Goal: Communication & Community: Answer question/provide support

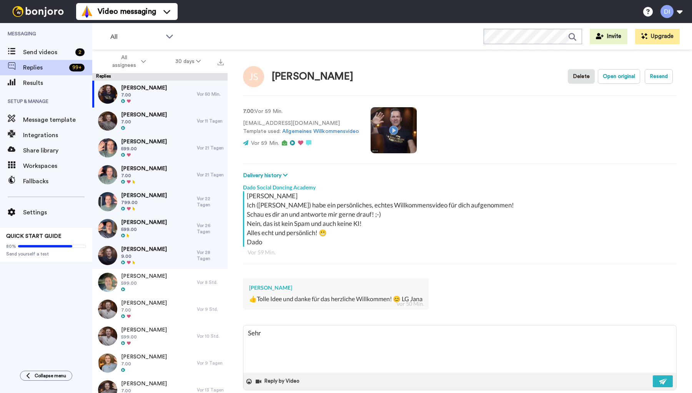
type textarea "Sehr"
type textarea "x"
type textarea "Sehr g"
type textarea "x"
type textarea "Sehr ge"
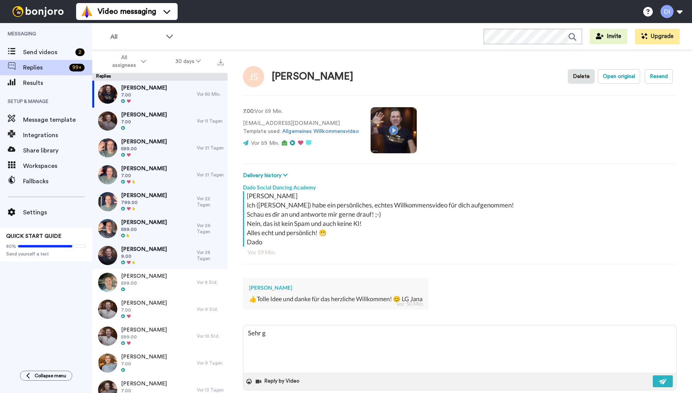
type textarea "x"
type textarea "Sehr ger"
type textarea "x"
type textarea "Sehr gern"
type textarea "x"
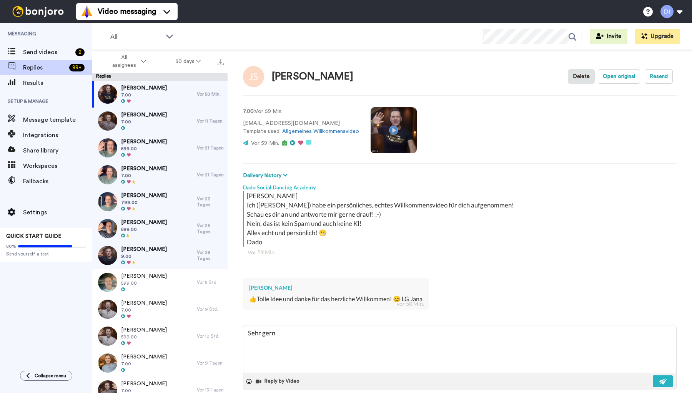
type textarea "Sehr gerne"
type textarea "x"
type textarea "Sehr gerne,"
type textarea "x"
type textarea "Sehr gerne,"
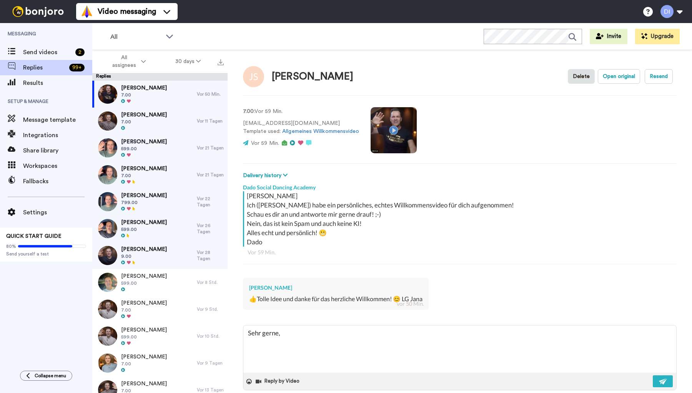
type textarea "x"
type textarea "Sehr gerne, l"
type textarea "x"
type textarea "Sehr gerne, li"
type textarea "x"
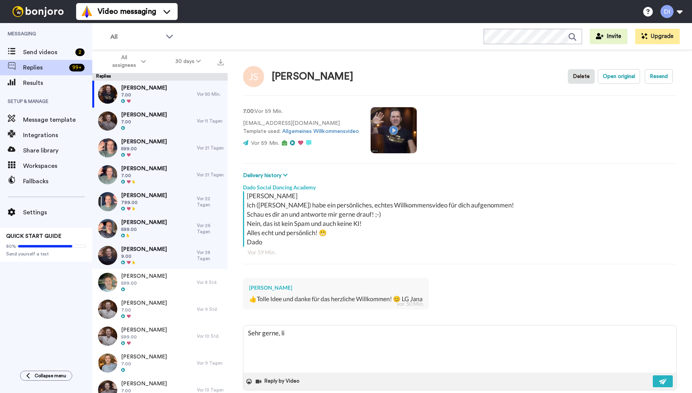
type textarea "Sehr gerne, lie"
type textarea "x"
type textarea "Sehr gerne, lieb"
type textarea "x"
type textarea "Sehr gerne, liebe"
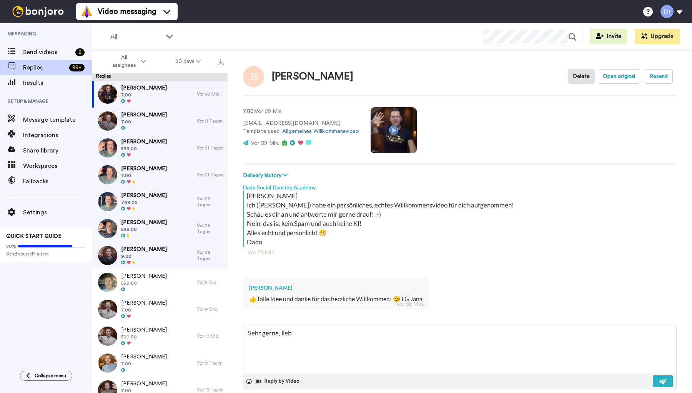
type textarea "x"
type textarea "Sehr gerne, liebe"
type textarea "x"
type textarea "Sehr gerne, liebe J"
type textarea "x"
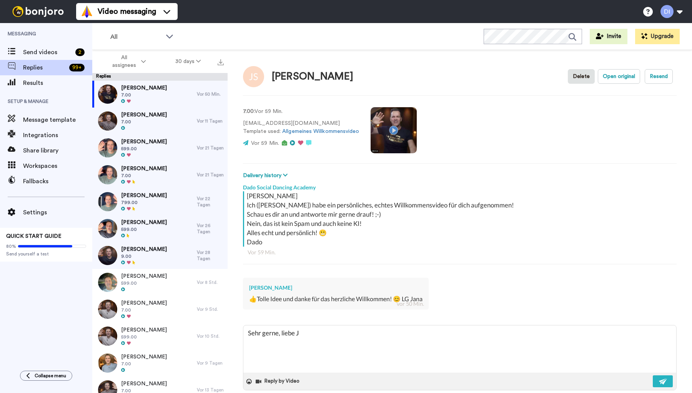
type textarea "Sehr gerne, liebe [PERSON_NAME]"
type textarea "x"
type textarea "Sehr gerne, liebe Jan"
type textarea "x"
type textarea "Sehr gerne, liebe [PERSON_NAME]"
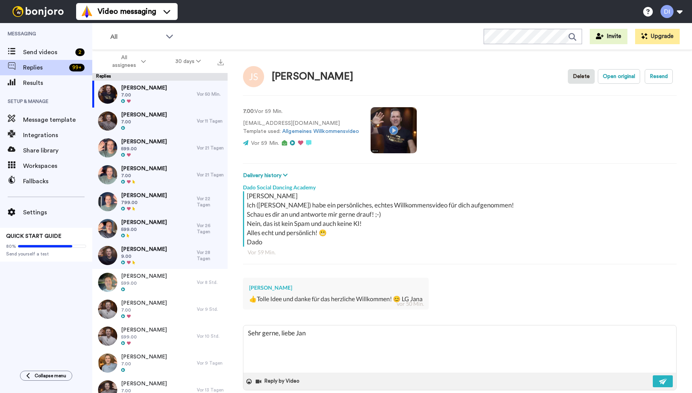
type textarea "x"
type textarea "Sehr gerne, liebe [PERSON_NAME]!"
type textarea "x"
type textarea "Sehr gerne, liebe [PERSON_NAME]!"
type textarea "x"
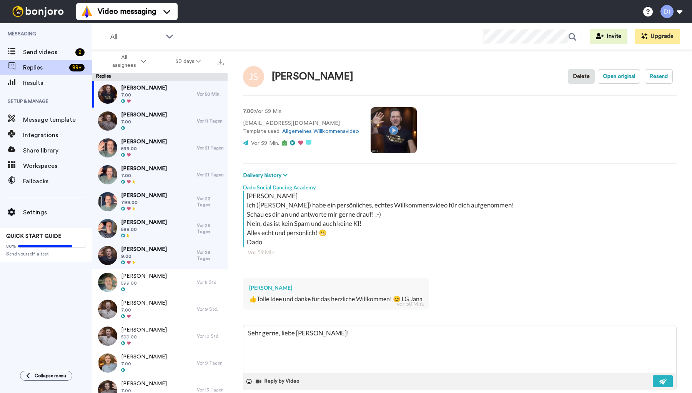
type textarea "Sehr gerne, liebe [PERSON_NAME]! V"
type textarea "x"
type textarea "Sehr gerne, liebe [PERSON_NAME]! Vi"
type textarea "x"
type textarea "Sehr gerne, liebe [PERSON_NAME]! Vie"
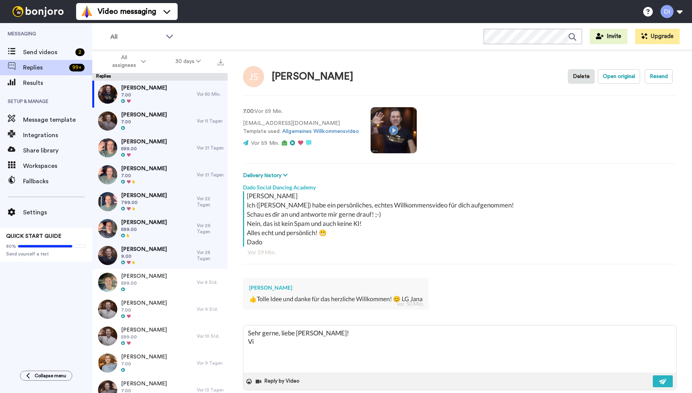
type textarea "x"
type textarea "Sehr gerne, liebe [PERSON_NAME]! Viel"
type textarea "x"
type textarea "Sehr gerne, liebe [PERSON_NAME]! Viel"
type textarea "x"
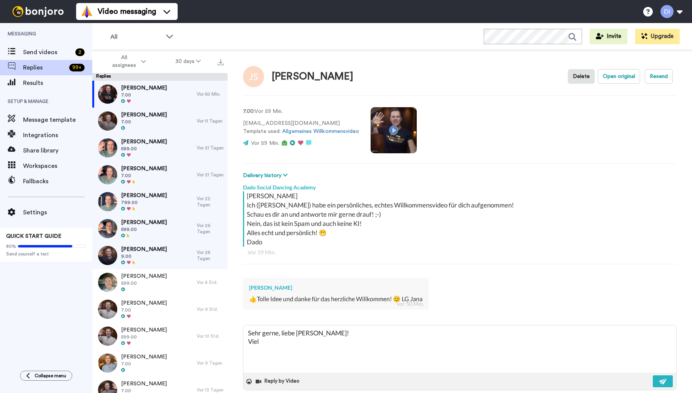
type textarea "Sehr gerne, liebe [PERSON_NAME]! Viel S"
type textarea "x"
type textarea "Sehr gerne, liebe [PERSON_NAME]! Viel Sp"
type textarea "x"
type textarea "Sehr gerne, liebe [PERSON_NAME]! Viel Spa"
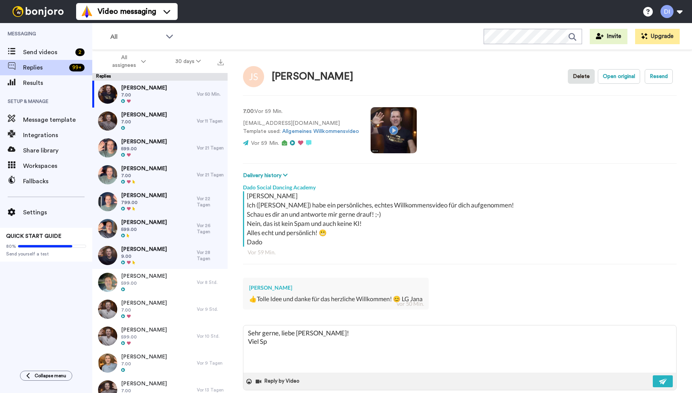
type textarea "x"
type textarea "Sehr gerne, liebe [PERSON_NAME]! Viel Spaß"
type textarea "x"
type textarea "Sehr gerne, liebe [PERSON_NAME]! Viel Spaß"
type textarea "x"
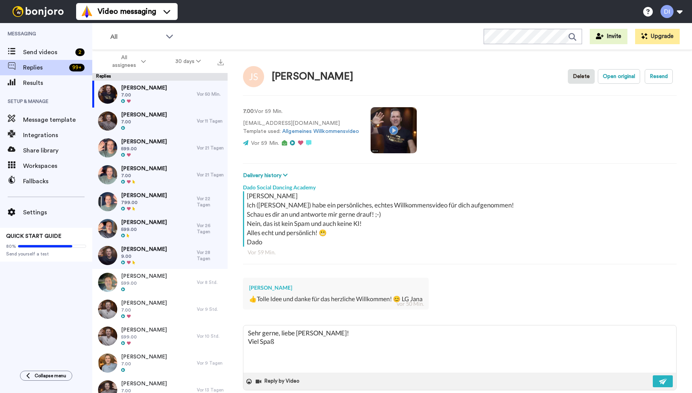
type textarea "Sehr gerne, liebe [PERSON_NAME]! Viel Spaß i"
type textarea "x"
type textarea "Sehr gerne, liebe [PERSON_NAME]! Viel Spaß in"
type textarea "x"
type textarea "Sehr gerne, liebe [PERSON_NAME]! Viel Spaß in"
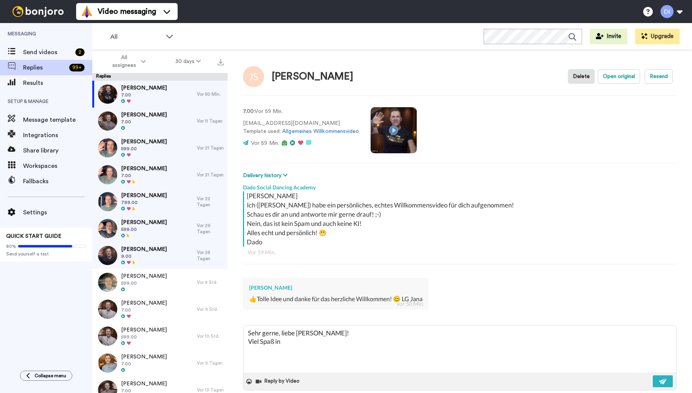
type textarea "x"
type textarea "Sehr gerne, liebe [PERSON_NAME]! Viel Spaß in d"
type textarea "x"
type textarea "Sehr gerne, liebe [PERSON_NAME]! Viel Spaß in de"
type textarea "x"
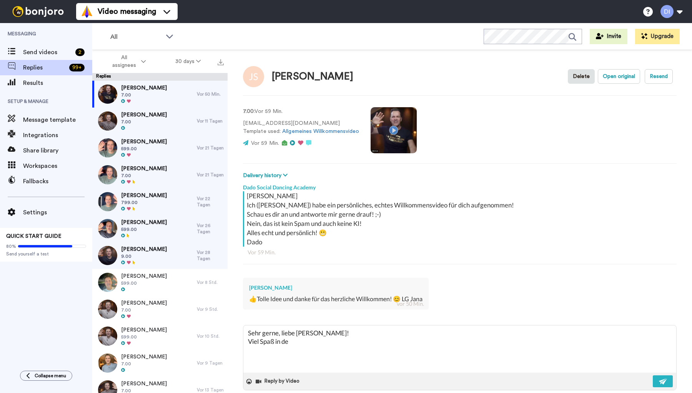
type textarea "Sehr gerne, liebe [PERSON_NAME]! Viel Spaß in der"
type textarea "x"
type textarea "Sehr gerne, liebe [PERSON_NAME]! Viel Spaß in der"
type textarea "x"
type textarea "Sehr gerne, liebe [PERSON_NAME]! Viel Spaß in der S"
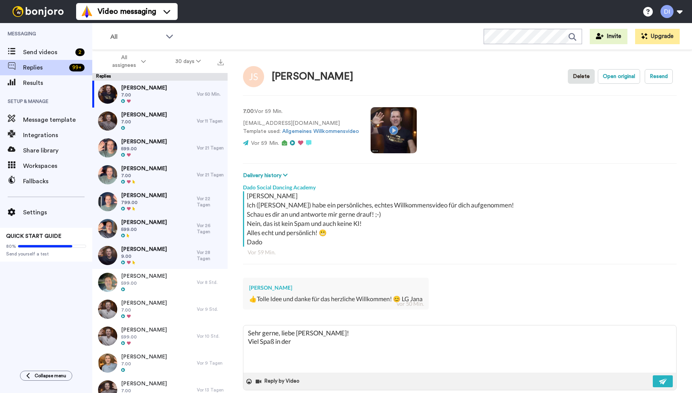
type textarea "x"
type textarea "Sehr gerne, liebe [PERSON_NAME]! Viel Spaß in der SD"
type textarea "x"
type textarea "Sehr gerne, liebe [PERSON_NAME]! Viel Spaß in der SDA"
type textarea "x"
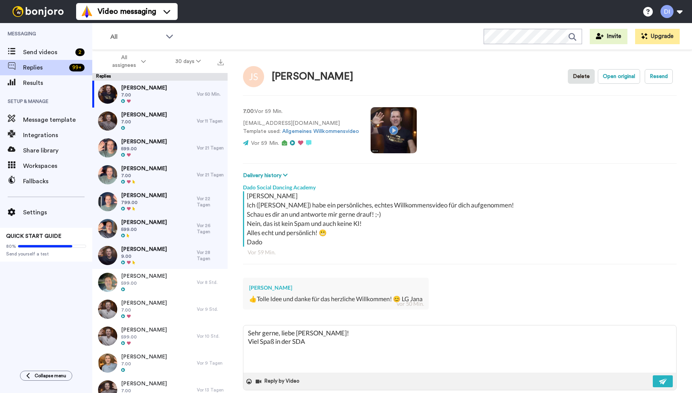
type textarea "Sehr gerne, liebe [PERSON_NAME]! Viel Spaß in der SDA!"
type textarea "x"
type textarea "Sehr gerne, liebe [PERSON_NAME]! Viel Spaß in der SDA!"
type textarea "x"
type textarea "Sehr gerne, liebe [PERSON_NAME]! Viel Spaß in der SDA! D"
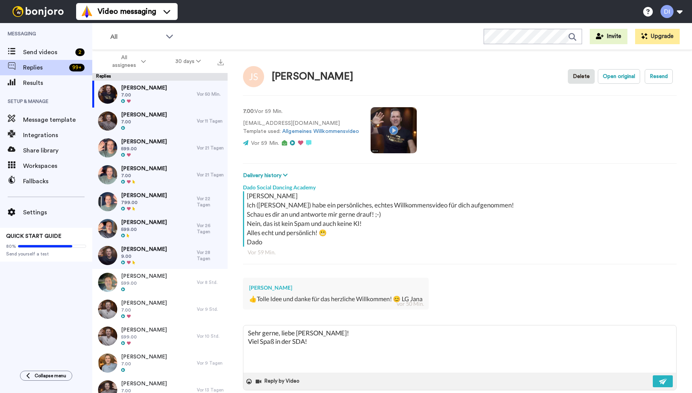
type textarea "x"
type textarea "Sehr gerne, liebe [PERSON_NAME]! Viel Spaß in der SDA! Da"
type textarea "x"
type textarea "Sehr gerne, liebe [PERSON_NAME]! Viel Spaß in der SDA! Dad"
type textarea "x"
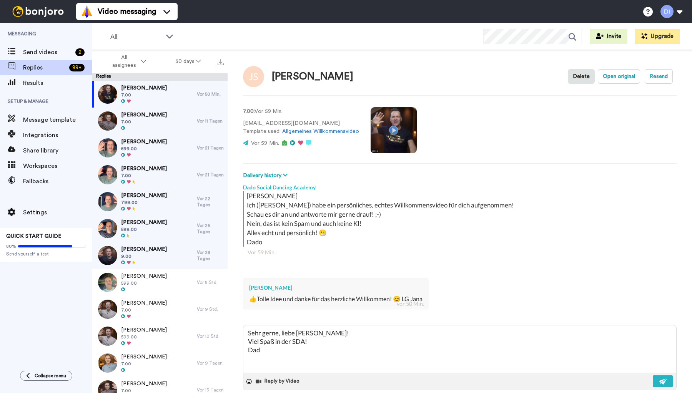
type textarea "Sehr gerne, liebe [PERSON_NAME]! Viel Spaß in der SDA! Dado"
type textarea "x"
type textarea "Sehr gerne, liebe [PERSON_NAME]! Viel Spaß in der SDA! Dado"
click at [664, 380] on img at bounding box center [663, 381] width 8 height 6
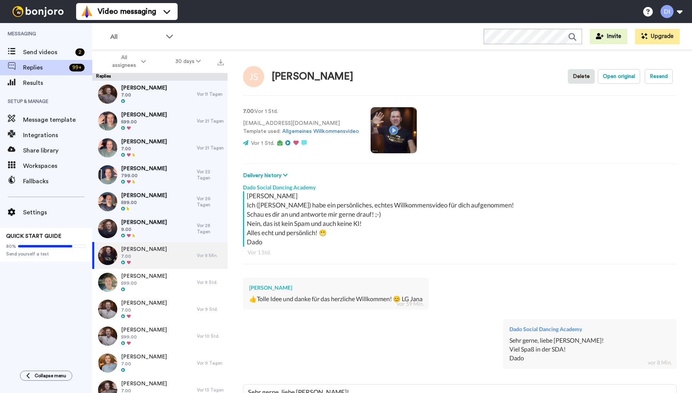
type textarea "x"
